Goal: Communication & Community: Answer question/provide support

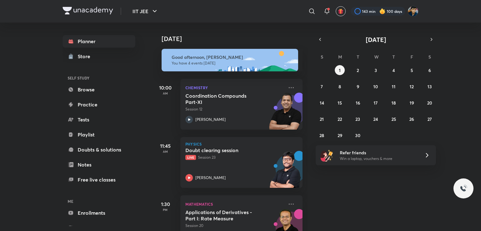
scroll to position [44, 0]
